Goal: Browse casually: Explore the website without a specific task or goal

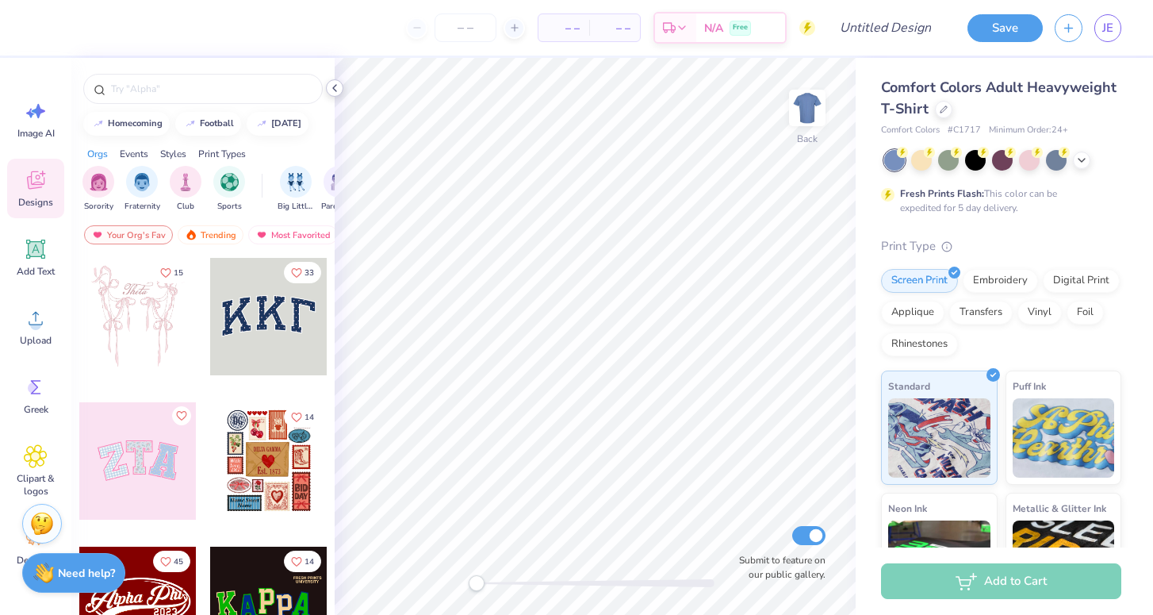
click at [330, 88] on icon at bounding box center [334, 88] width 13 height 13
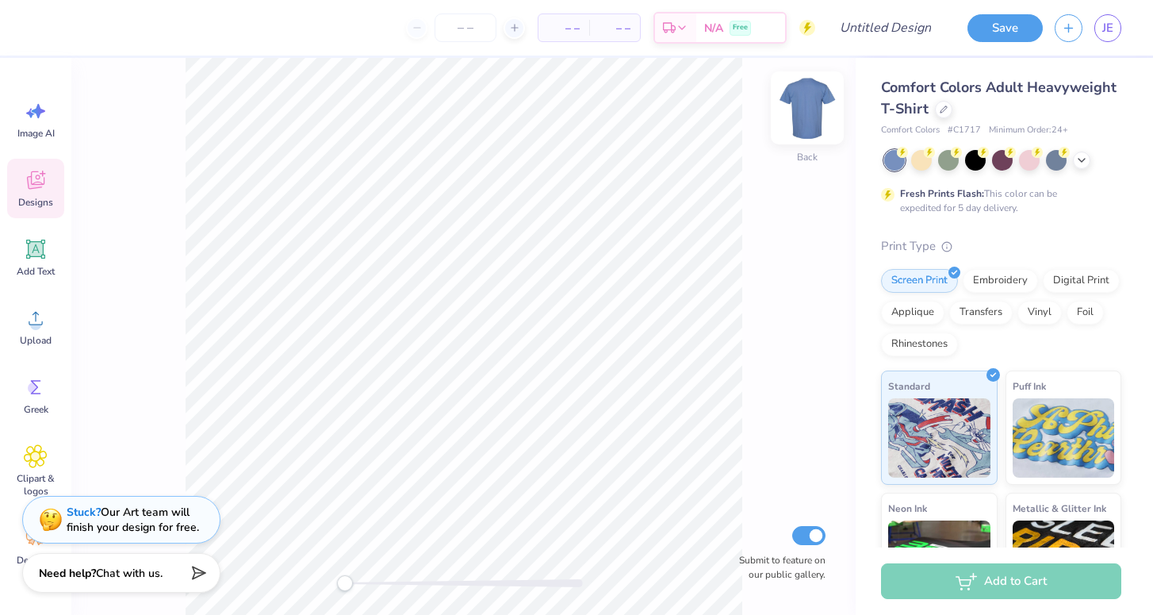
click at [798, 113] on img at bounding box center [807, 107] width 63 height 63
click at [34, 256] on icon at bounding box center [35, 249] width 19 height 19
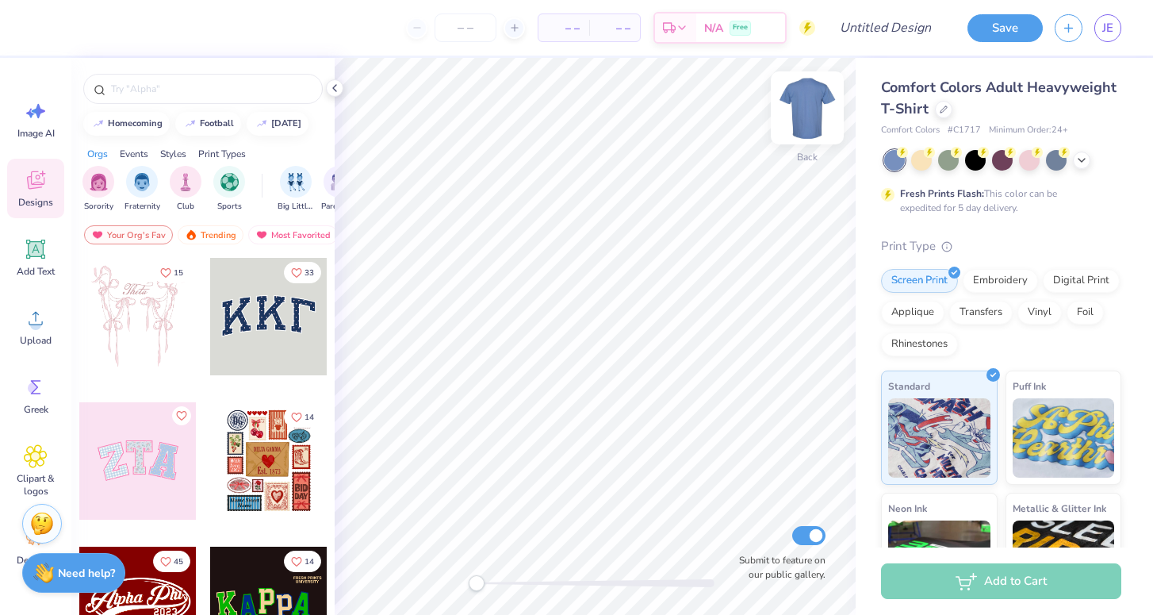
click at [809, 104] on img at bounding box center [807, 107] width 63 height 63
click at [26, 187] on icon at bounding box center [36, 180] width 24 height 24
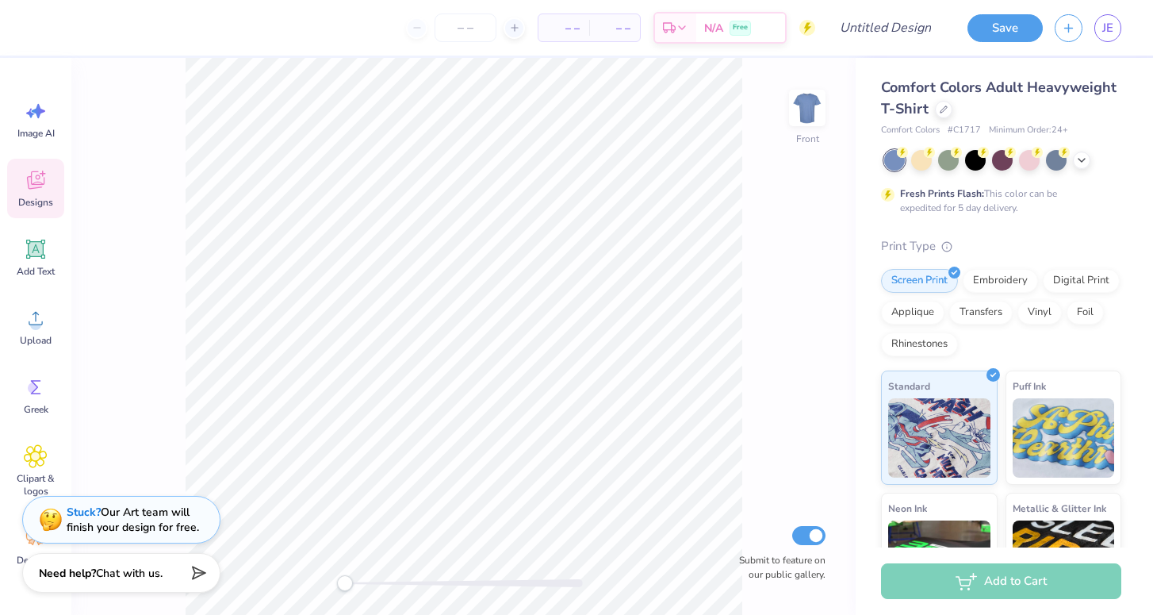
click at [29, 187] on icon at bounding box center [36, 180] width 24 height 24
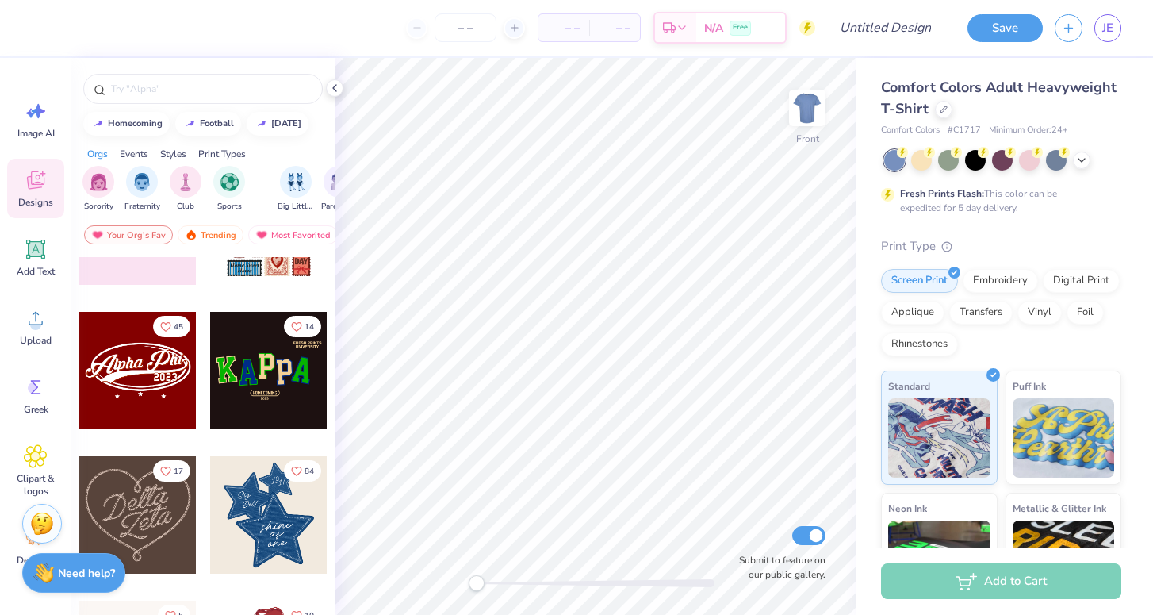
scroll to position [287, 0]
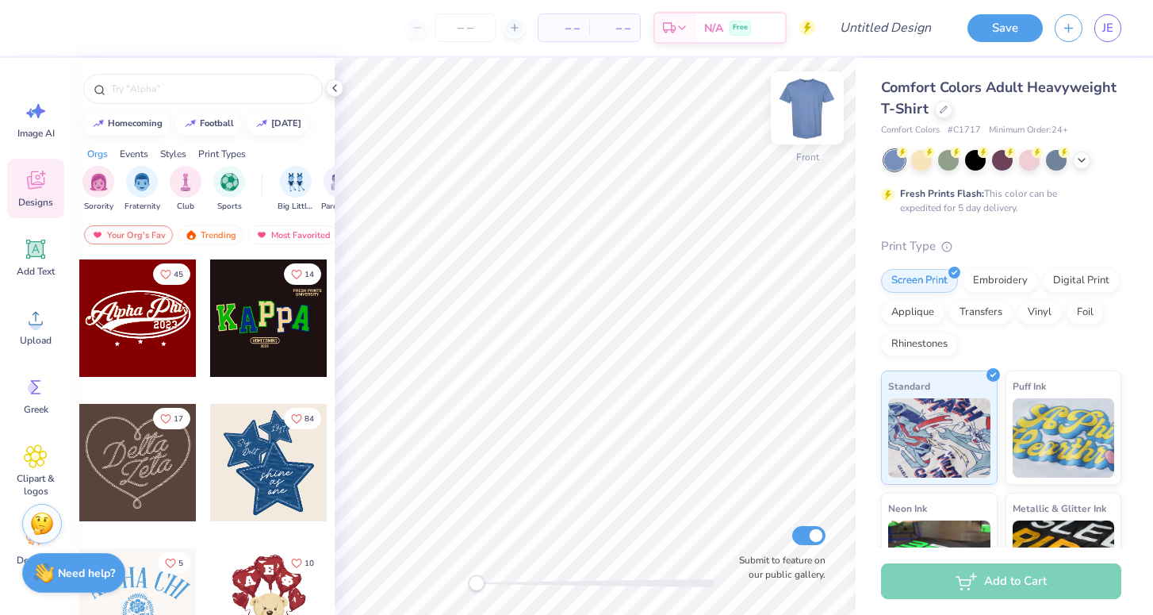
click at [814, 105] on img at bounding box center [807, 107] width 63 height 63
click at [334, 87] on polyline at bounding box center [334, 88] width 3 height 6
